Goal: Browse casually: Explore the website without a specific task or goal

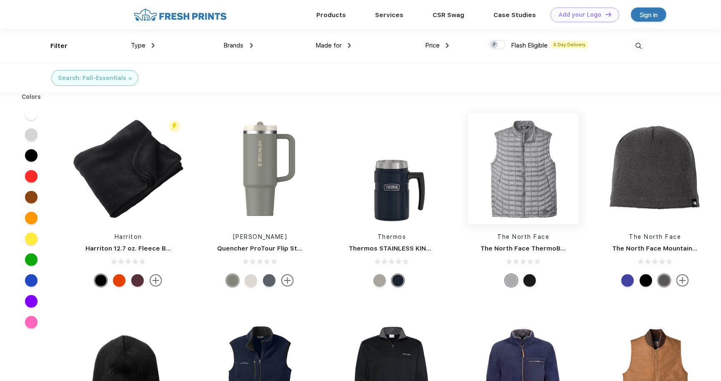
click at [505, 185] on img at bounding box center [523, 168] width 111 height 111
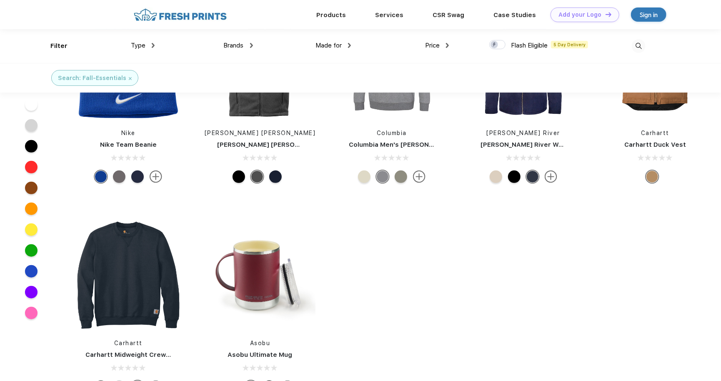
scroll to position [167, 0]
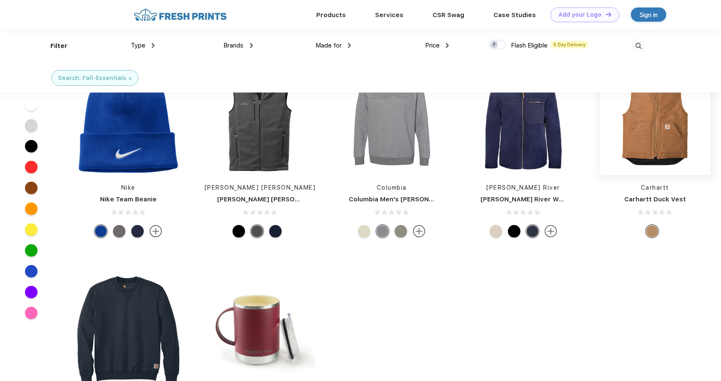
click at [652, 148] on img at bounding box center [655, 119] width 111 height 111
